Goal: Task Accomplishment & Management: Complete application form

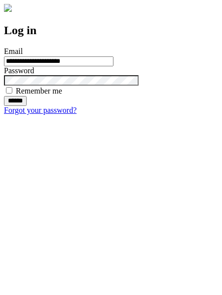
type input "**********"
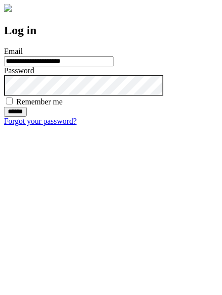
click at [27, 117] on input "******" at bounding box center [15, 112] width 23 height 10
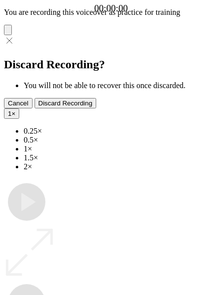
type input "**********"
